Goal: Transaction & Acquisition: Purchase product/service

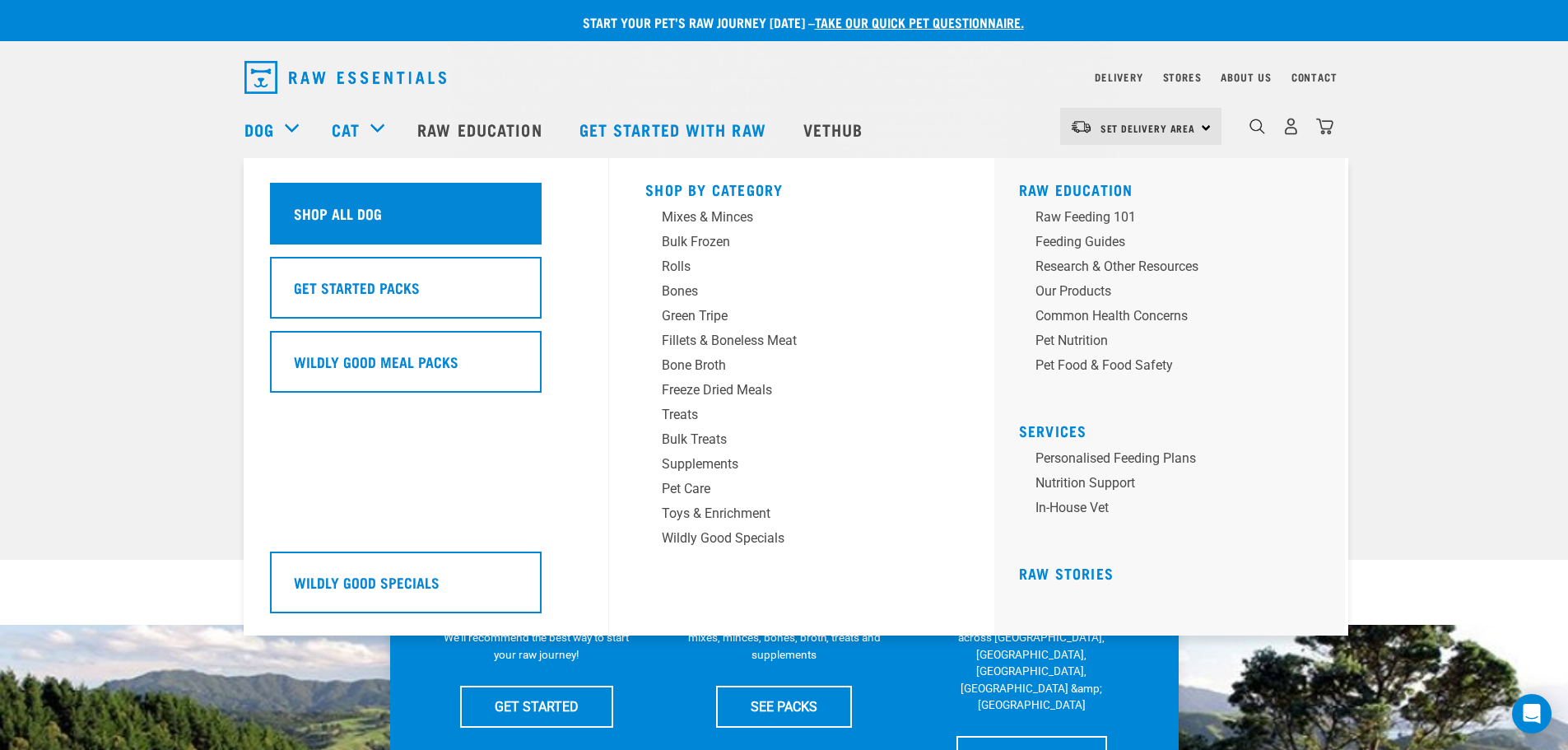
click at [323, 217] on h5 "Shop All Dog" at bounding box center [337, 213] width 88 height 21
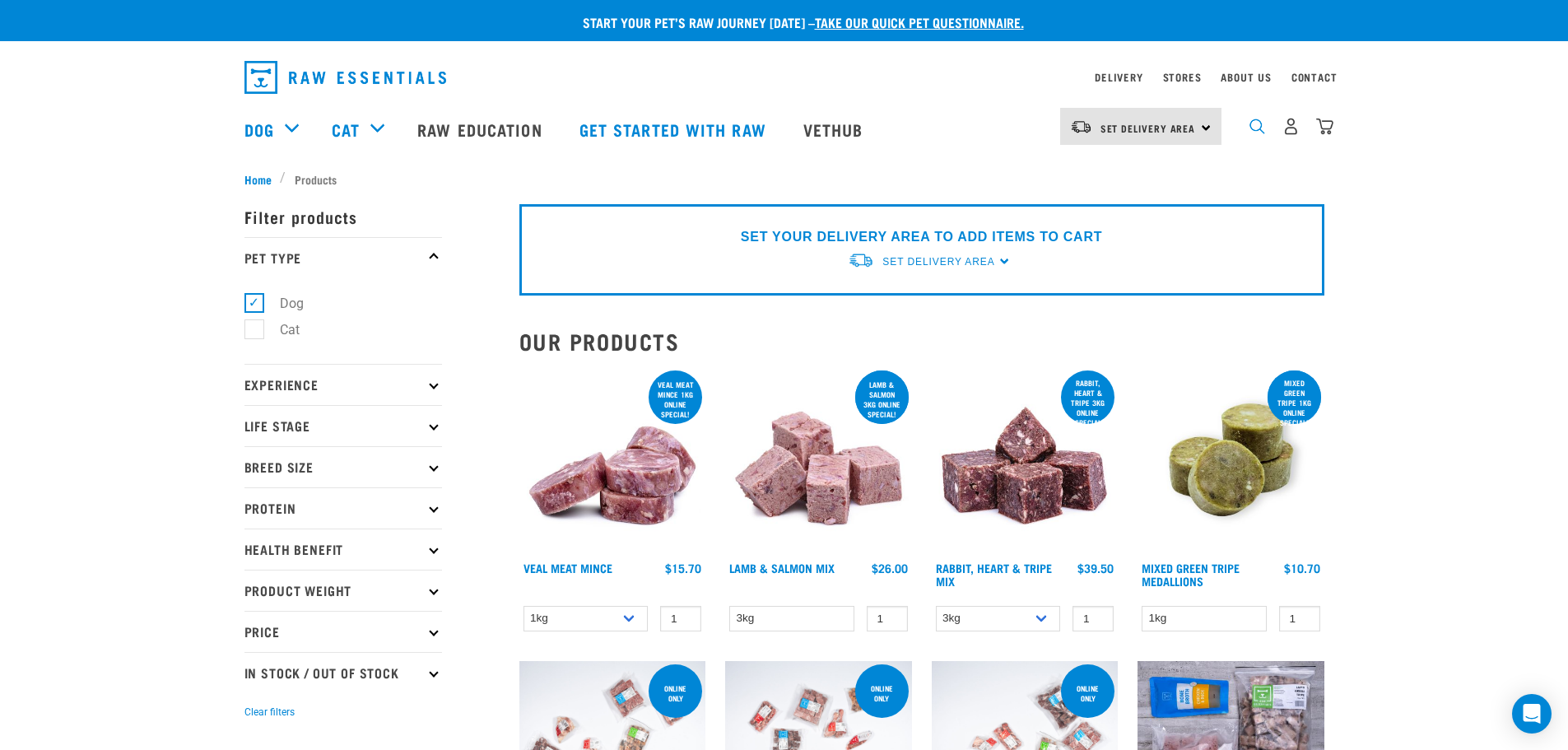
click at [1257, 134] on img "dropdown navigation" at bounding box center [1257, 126] width 16 height 16
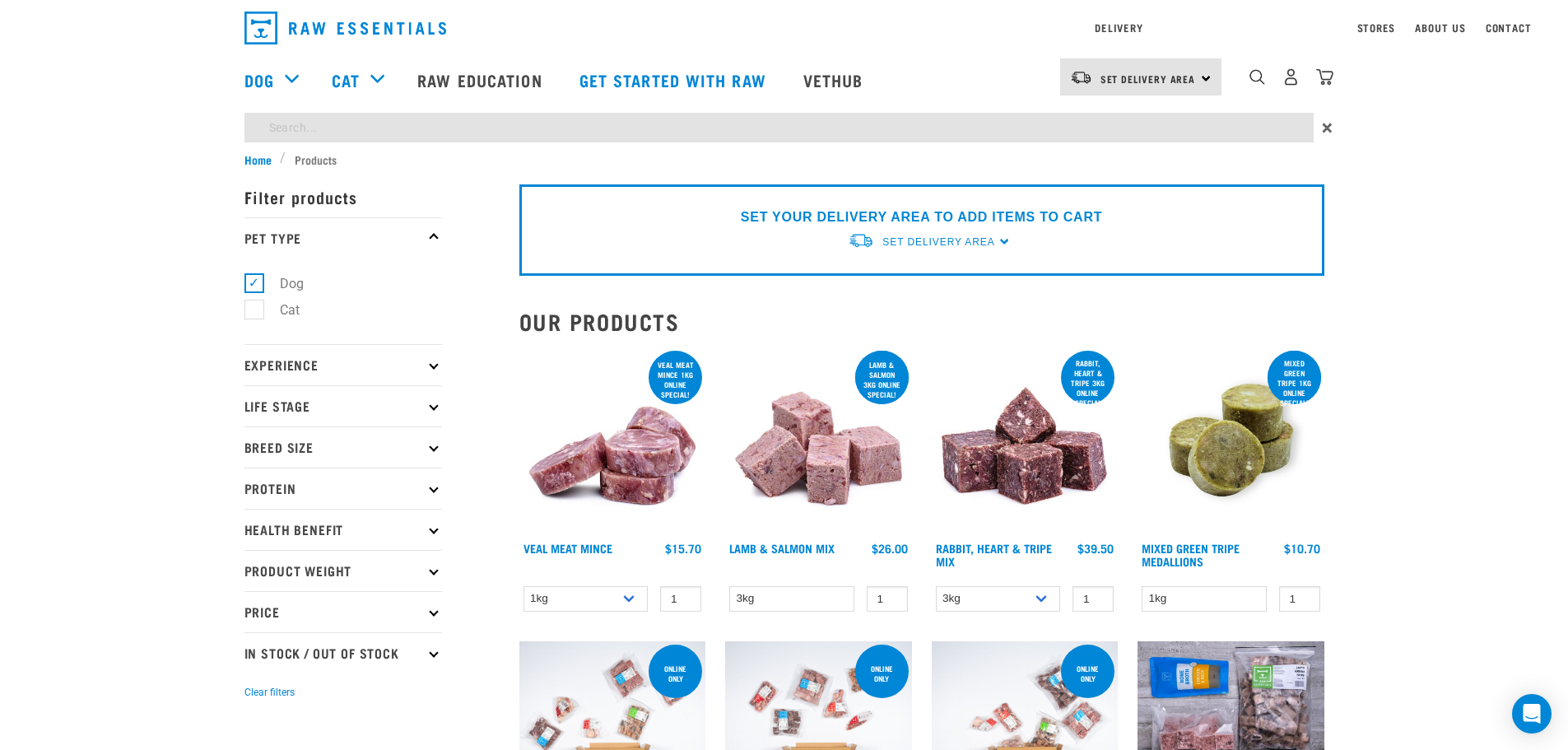
type input "possum"
click at [451, 134] on input "possum" at bounding box center [778, 128] width 1069 height 30
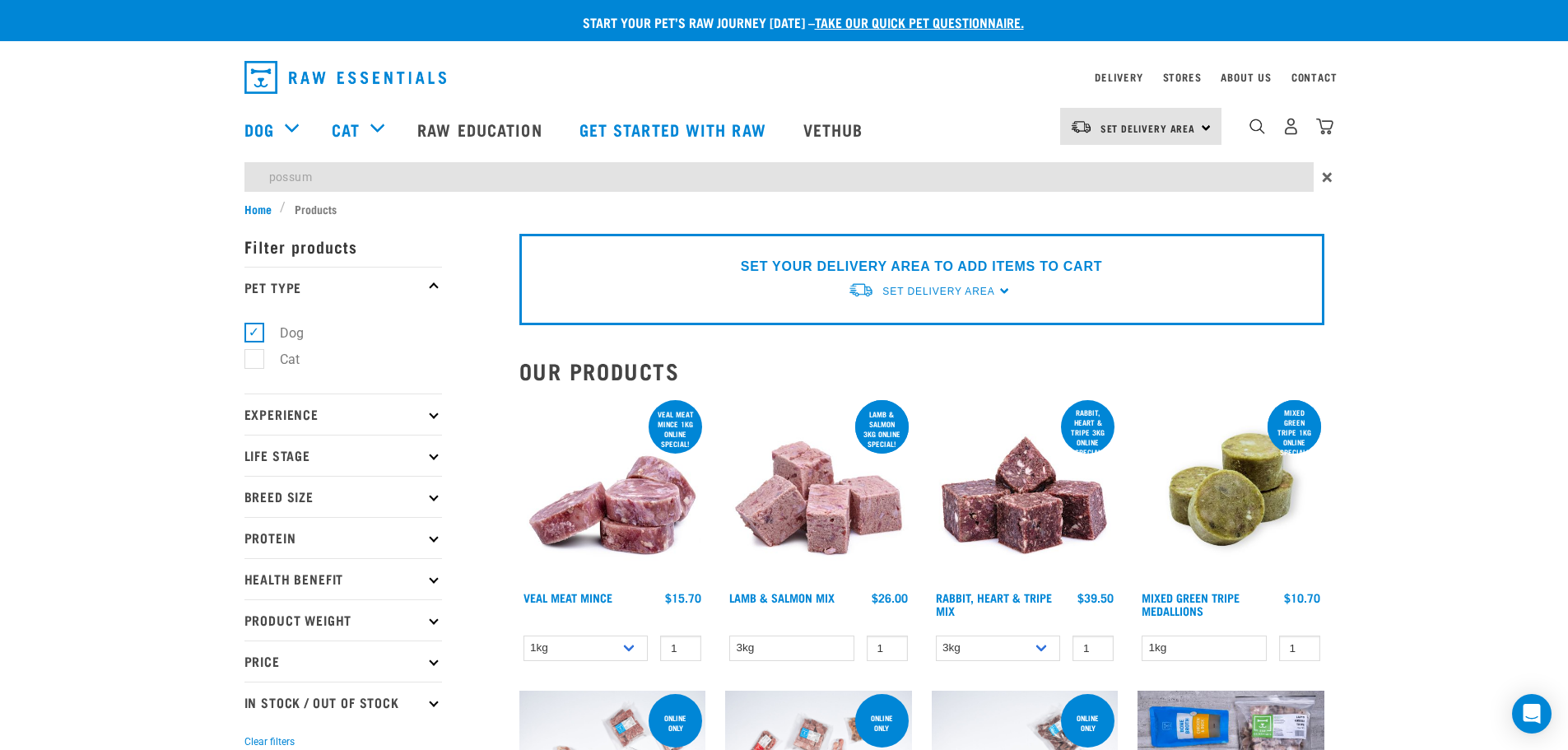
click at [435, 491] on form "Filter products Pet Type Dog Cat Experience New Raw Feeder Experienced Raw Feed…" at bounding box center [343, 488] width 198 height 525
click at [433, 538] on icon at bounding box center [433, 537] width 9 height 9
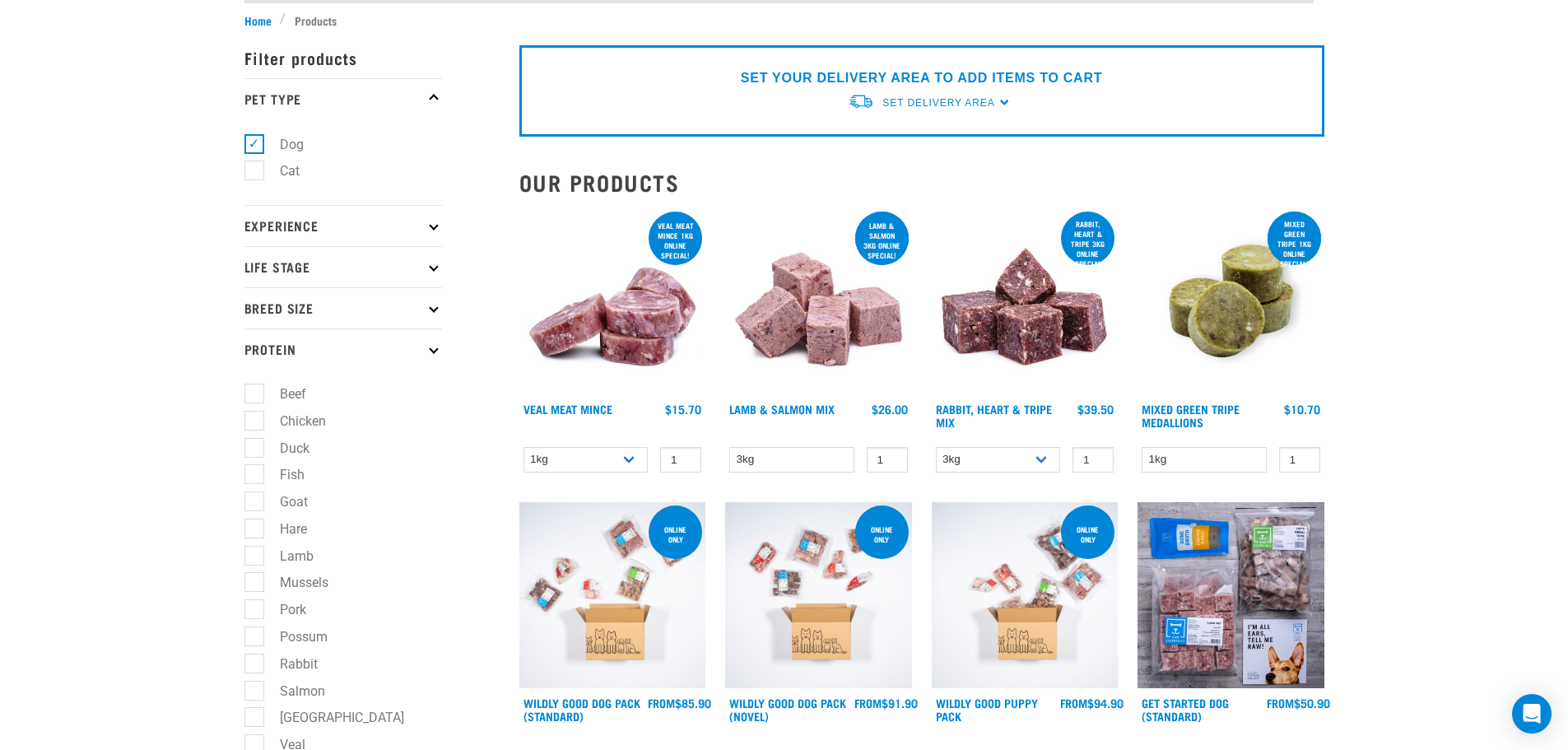
scroll to position [247, 0]
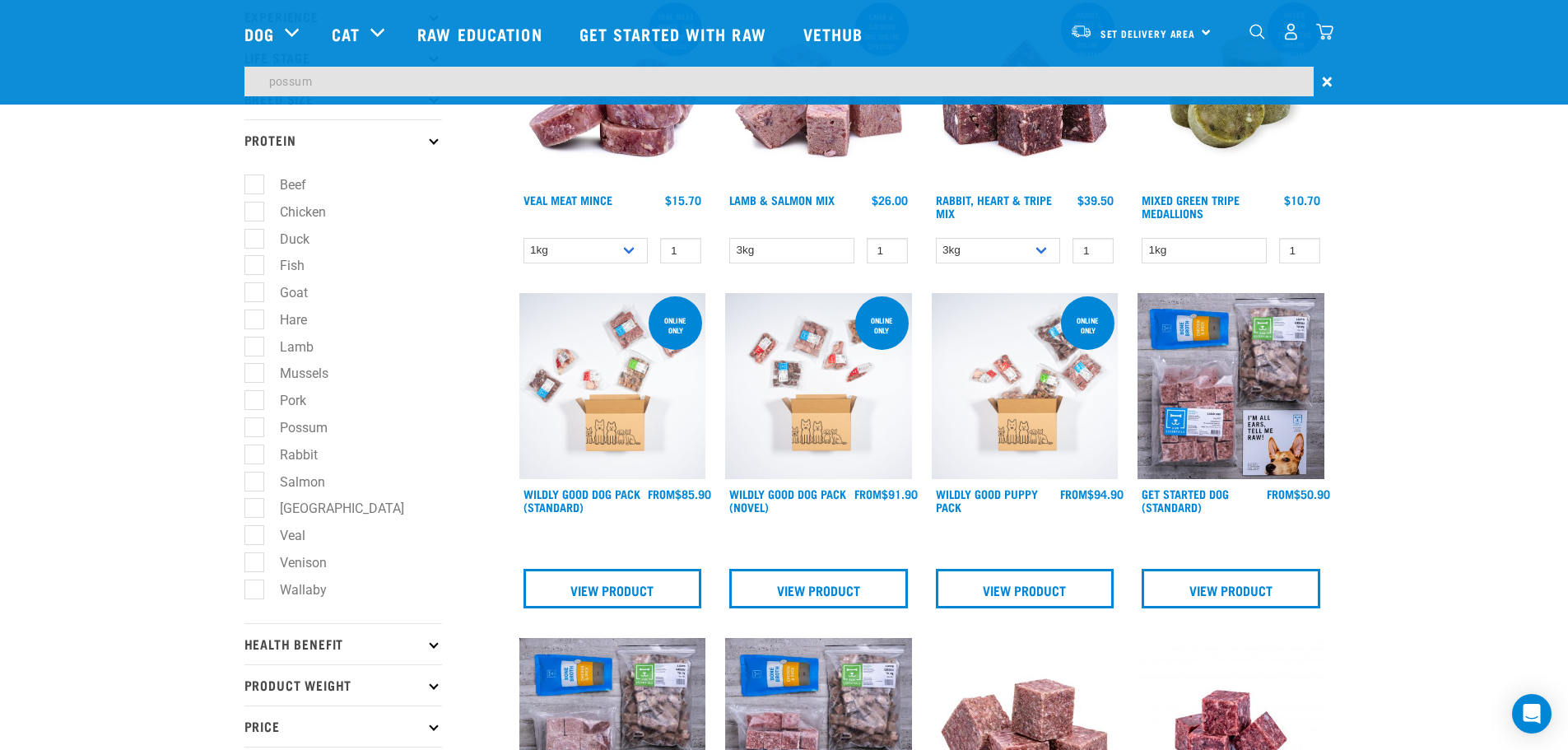
click at [256, 430] on label "Possum" at bounding box center [294, 428] width 81 height 21
click at [255, 430] on input "Possum" at bounding box center [249, 424] width 10 height 10
checkbox input "true"
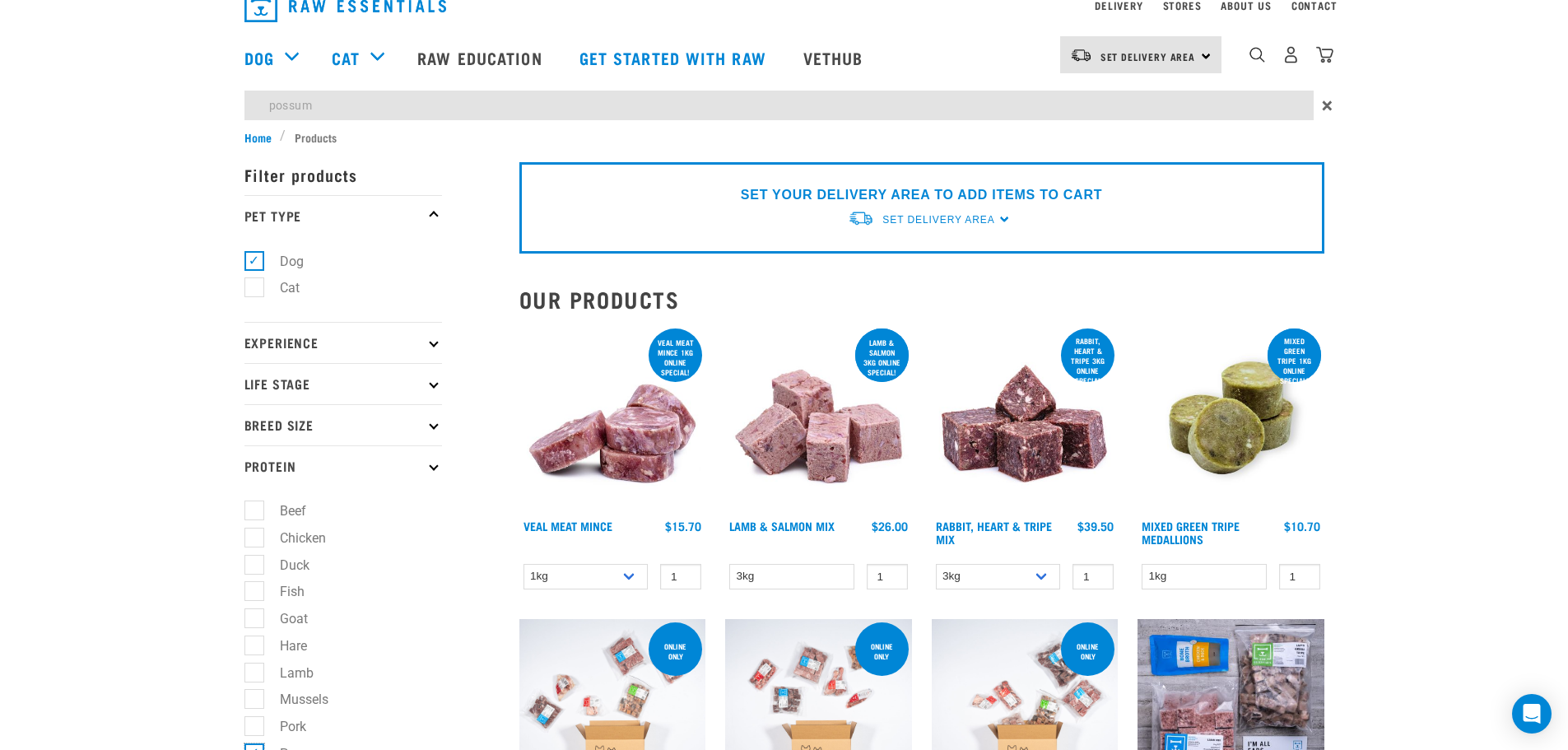
scroll to position [0, 0]
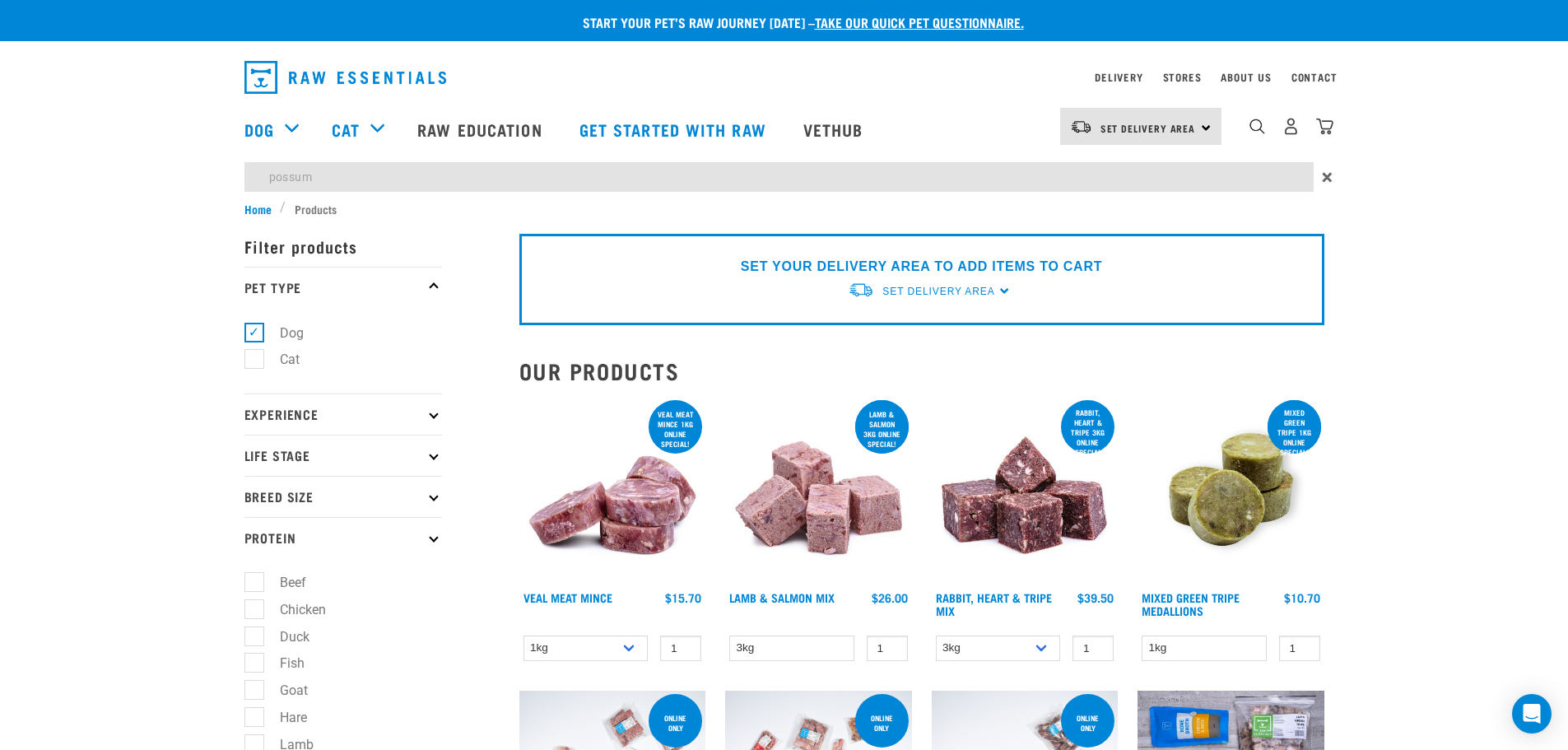
drag, startPoint x: 128, startPoint y: 268, endPoint x: 106, endPoint y: 237, distance: 38.0
click at [1326, 172] on span "×" at bounding box center [1327, 177] width 10 height 30
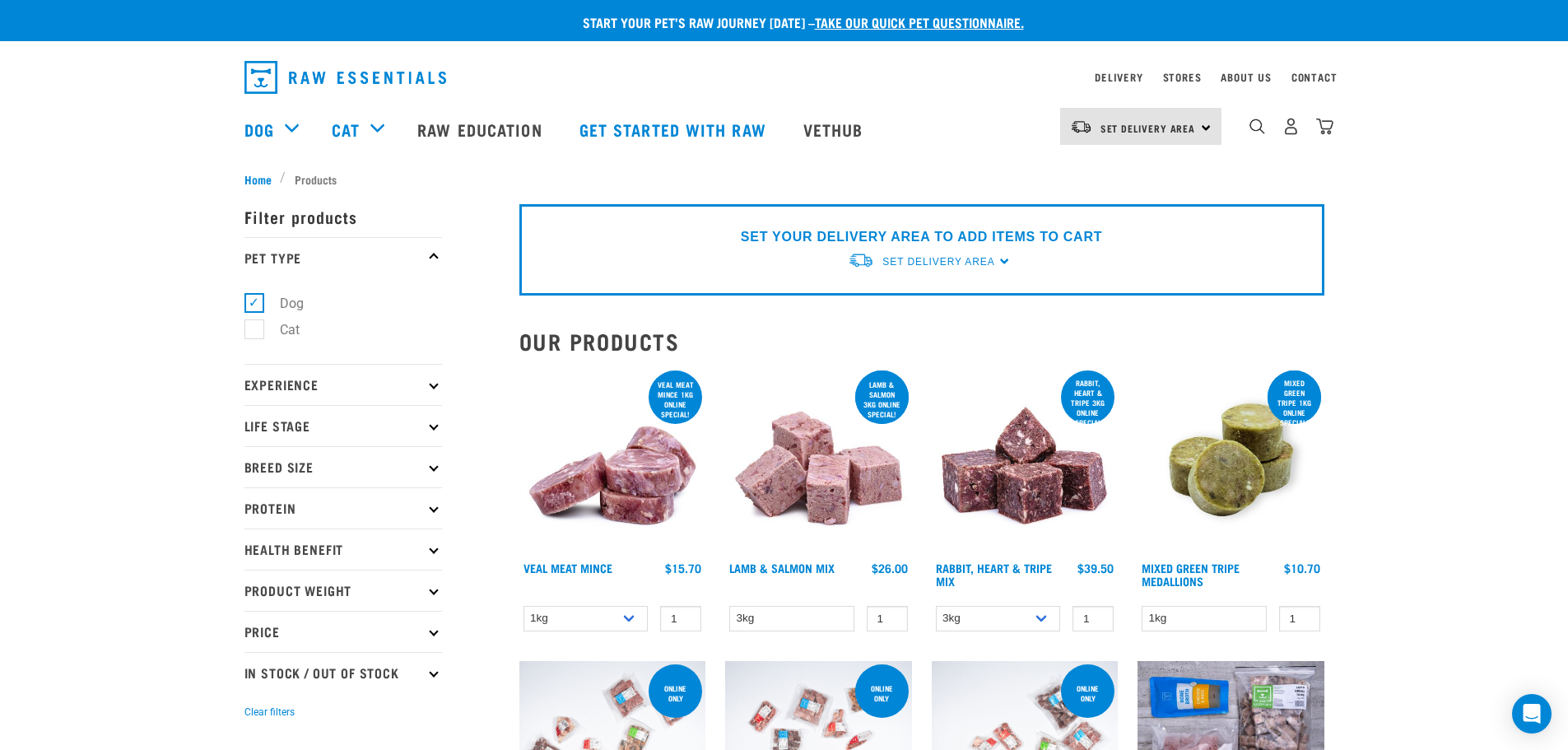
scroll to position [165, 0]
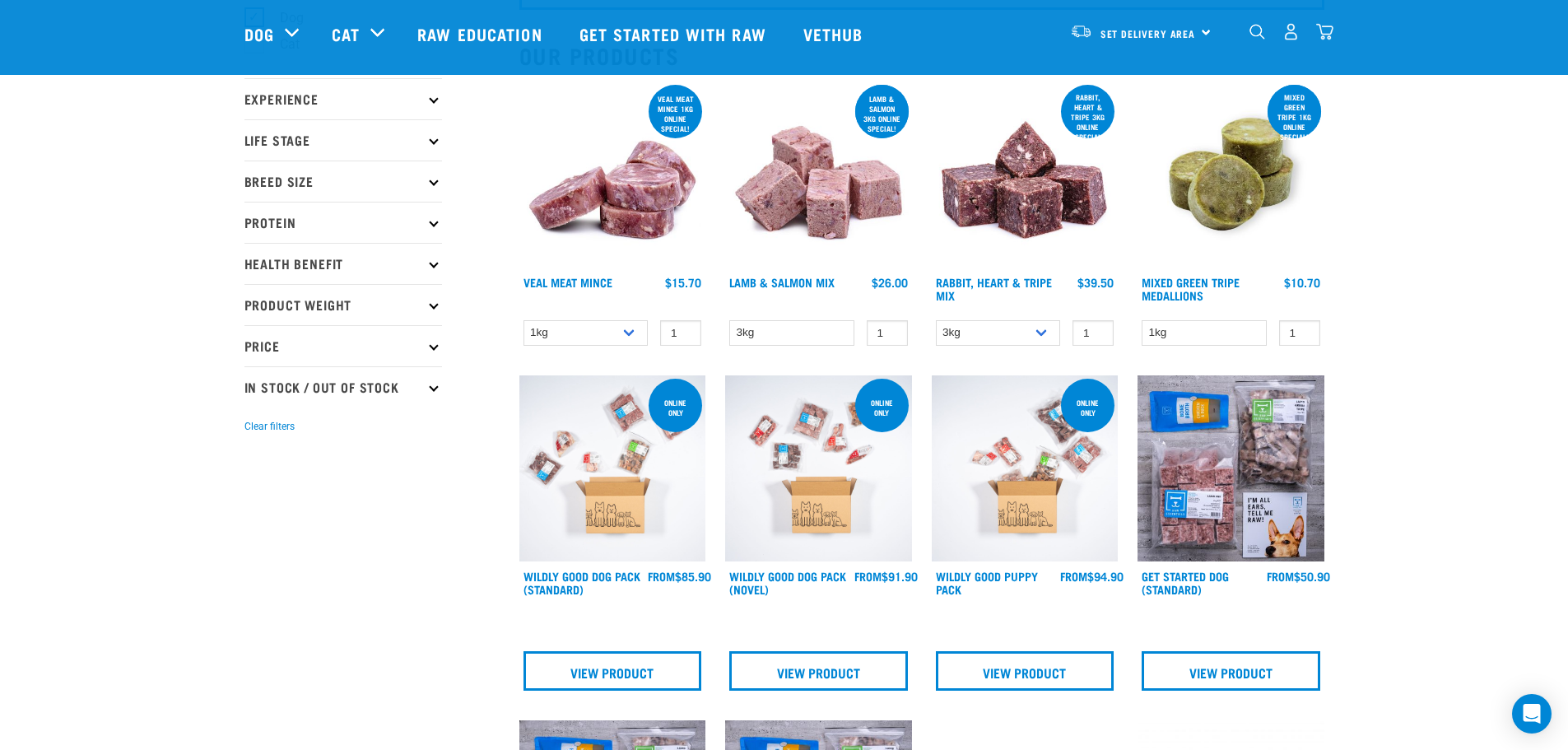
click at [300, 223] on p "Protein" at bounding box center [343, 222] width 198 height 41
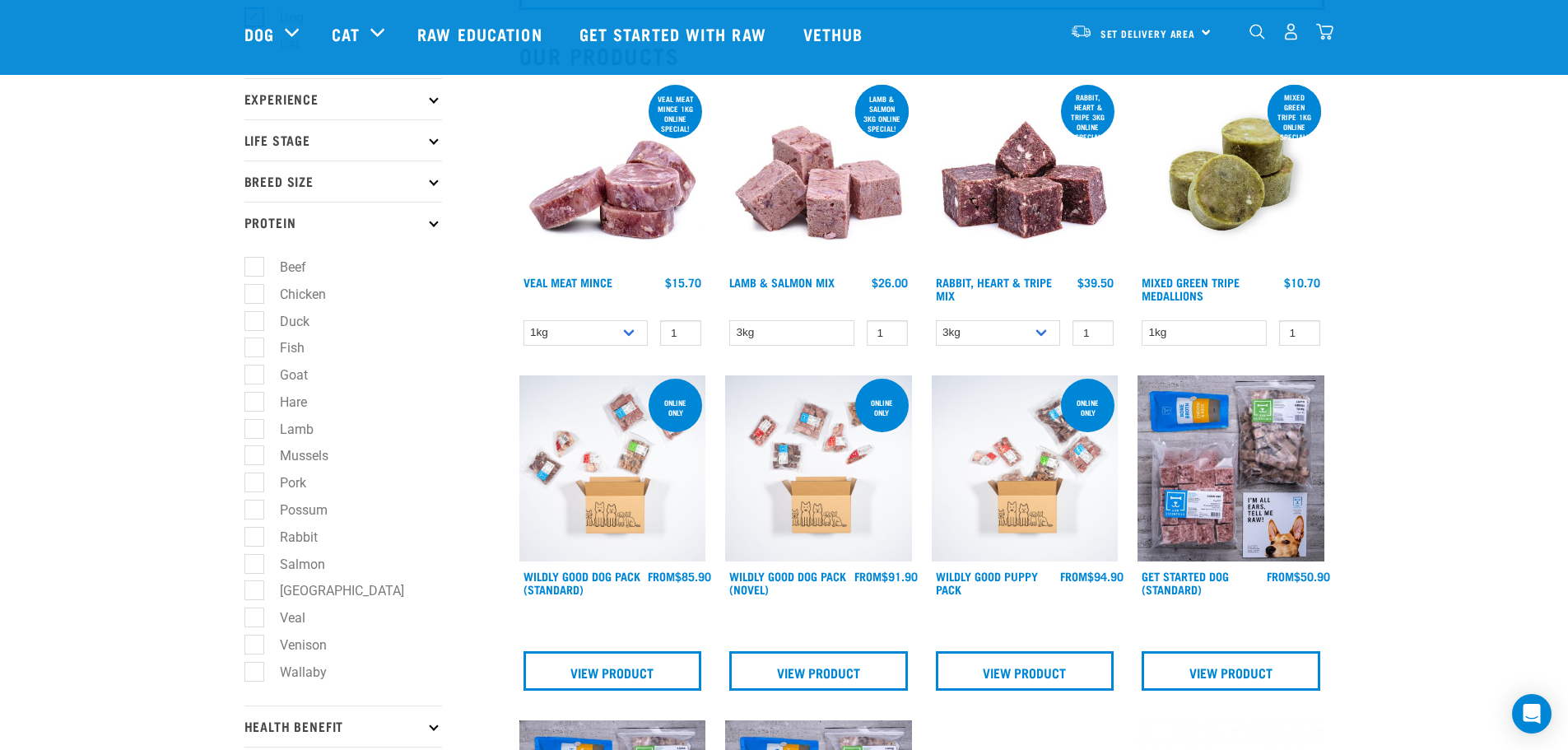
click at [254, 512] on label "Possum" at bounding box center [294, 510] width 81 height 21
click at [254, 512] on input "Possum" at bounding box center [249, 507] width 10 height 10
checkbox input "true"
